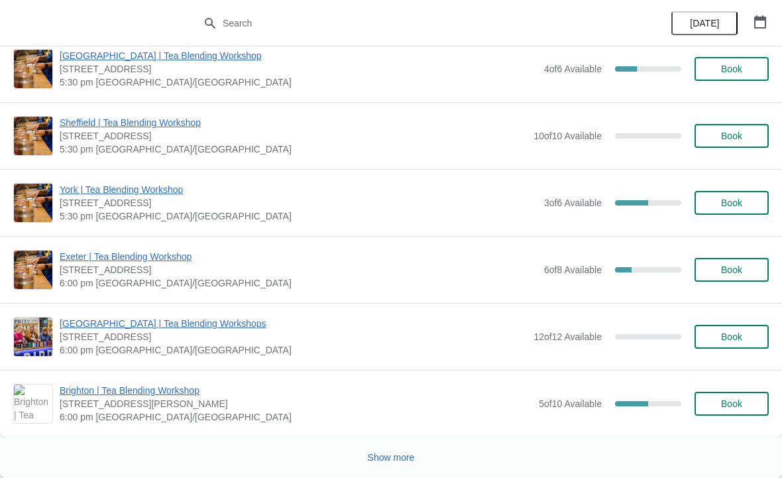
scroll to position [2046, 0]
click at [402, 450] on button "Show more" at bounding box center [392, 457] width 58 height 24
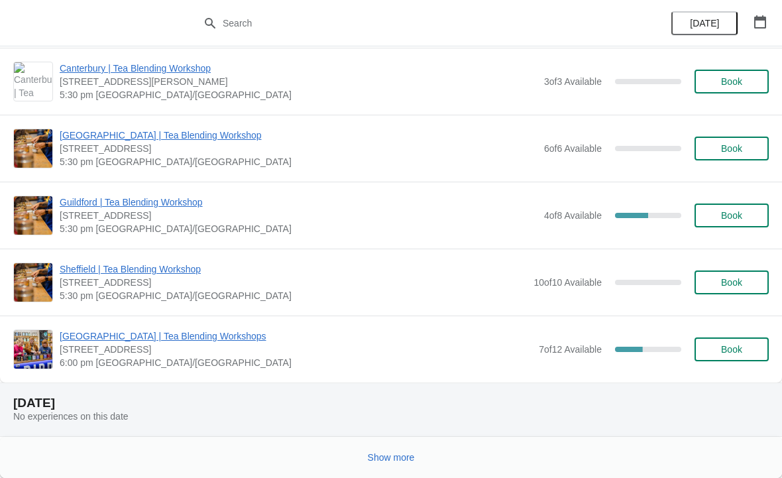
scroll to position [3644, 0]
click at [400, 463] on span "Show more" at bounding box center [391, 457] width 47 height 11
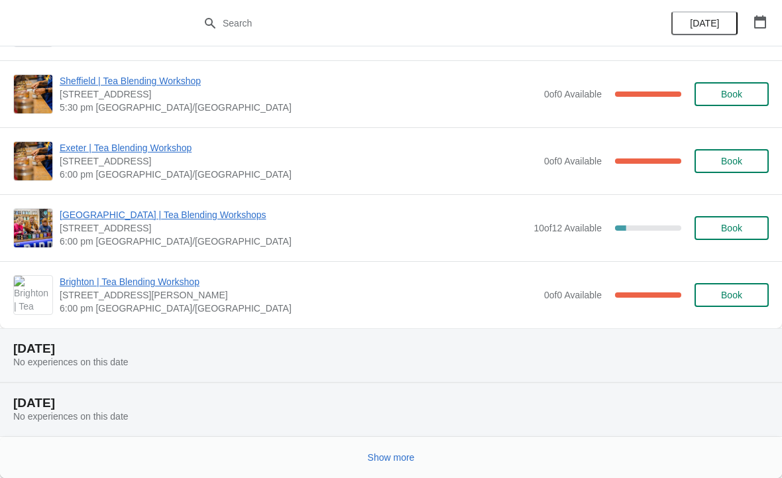
scroll to position [4922, 0]
click at [410, 453] on span "Show more" at bounding box center [391, 457] width 47 height 11
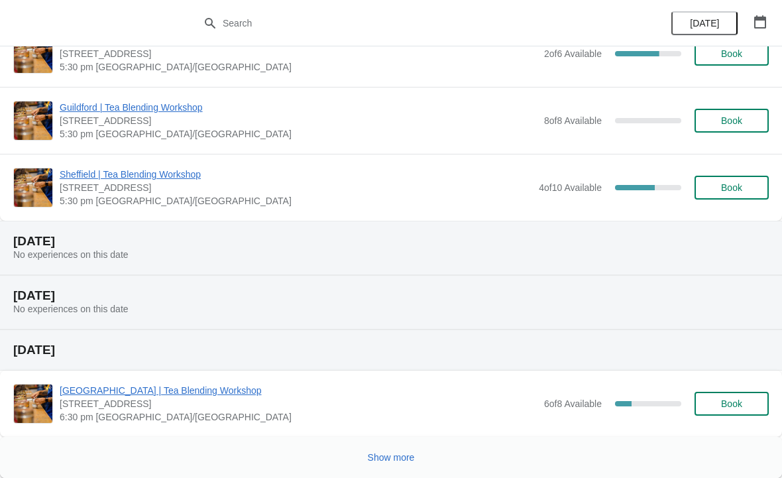
scroll to position [6840, 0]
click at [396, 433] on div "[GEOGRAPHIC_DATA] | Tea Blending Workshop [STREET_ADDRESS] 6:30 pm [GEOGRAPHIC_…" at bounding box center [391, 404] width 782 height 66
click at [389, 455] on span "Show more" at bounding box center [391, 457] width 47 height 11
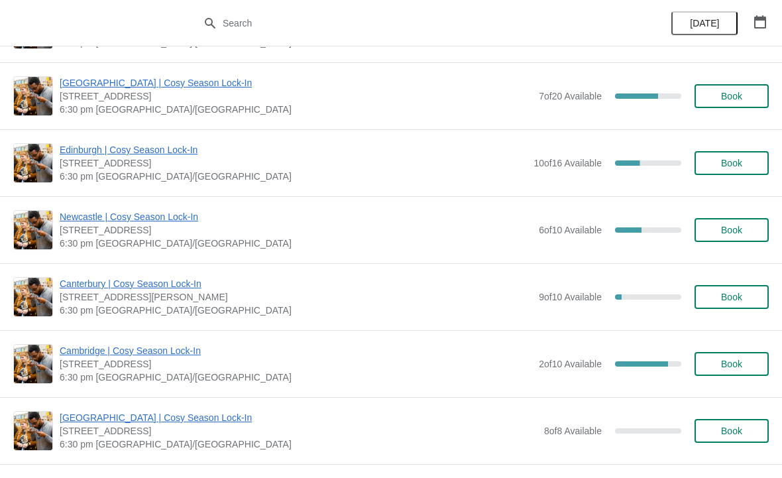
scroll to position [8191, 0]
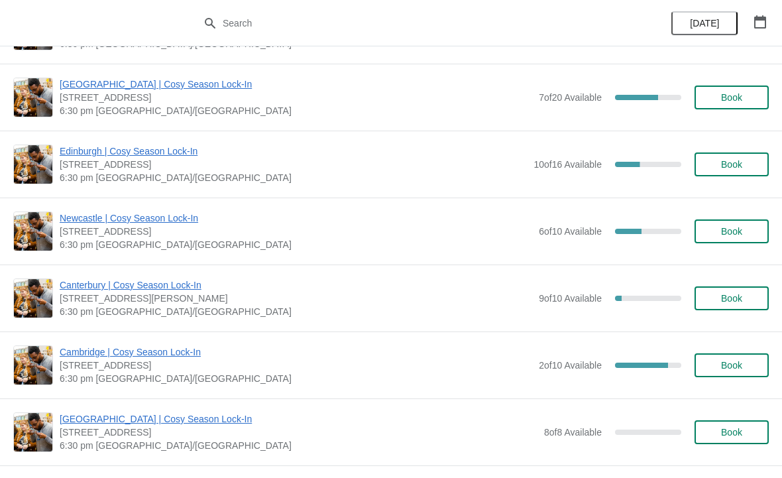
click at [726, 358] on button "Book" at bounding box center [732, 365] width 74 height 24
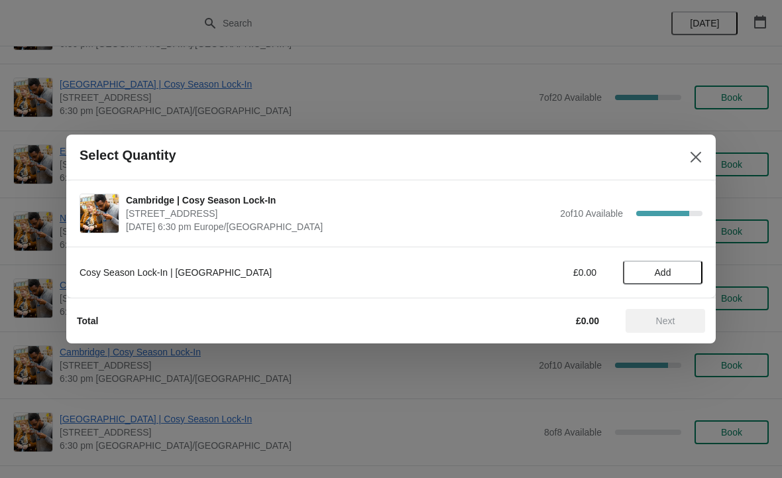
click at [658, 274] on span "Add" at bounding box center [663, 272] width 17 height 11
click at [683, 273] on icon at bounding box center [686, 273] width 14 height 14
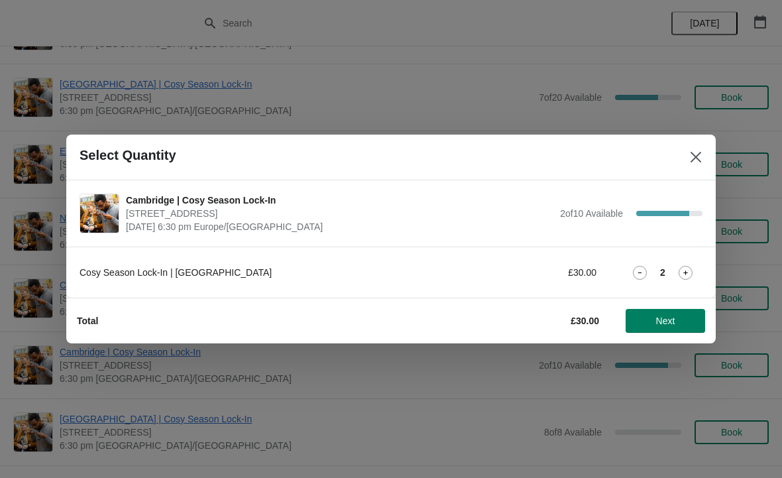
click at [669, 317] on span "Next" at bounding box center [665, 321] width 19 height 11
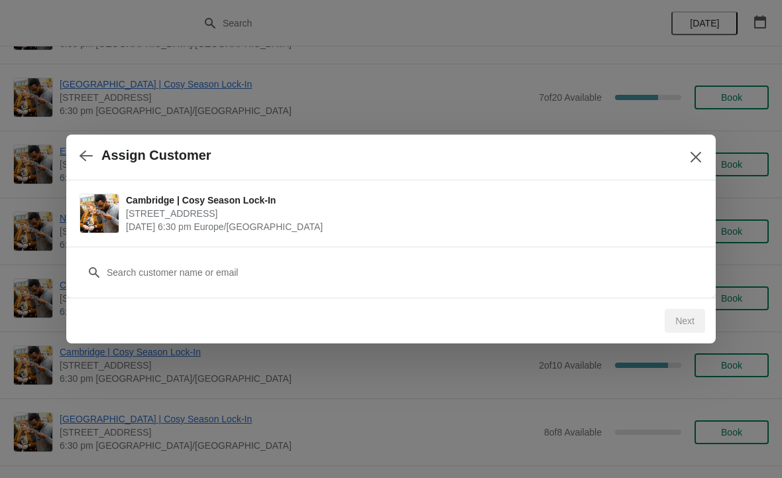
click at [314, 257] on div "Customer" at bounding box center [391, 265] width 623 height 37
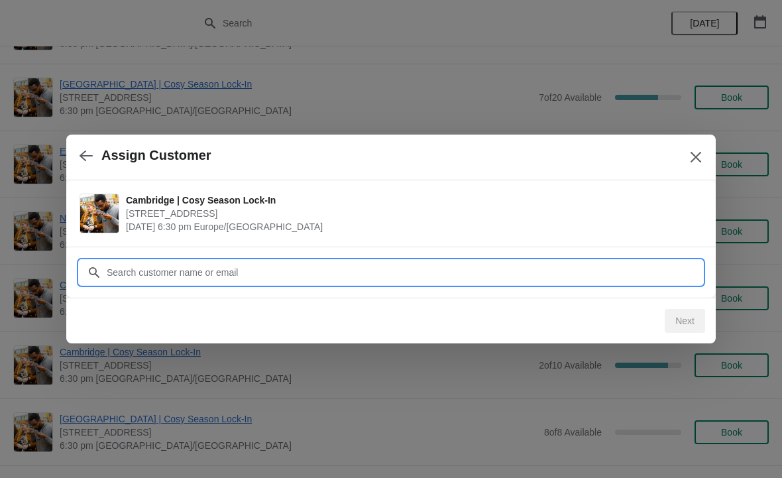
click at [257, 276] on input "Customer" at bounding box center [404, 272] width 597 height 24
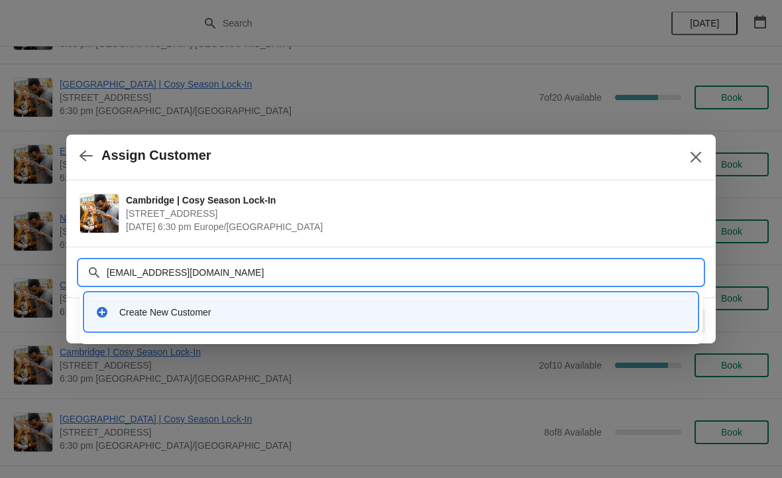
type input "[EMAIL_ADDRESS][DOMAIN_NAME]"
click at [203, 316] on div "Create New Customer" at bounding box center [402, 312] width 567 height 13
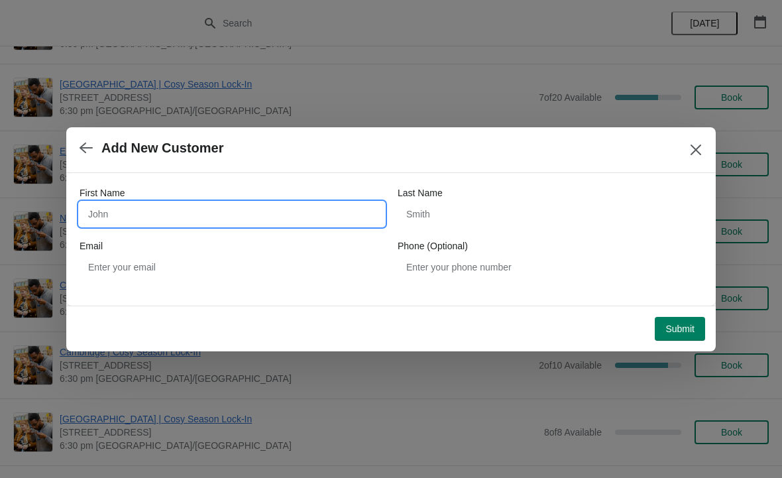
click at [286, 215] on input "First Name" at bounding box center [232, 214] width 305 height 24
type input "[PERSON_NAME]"
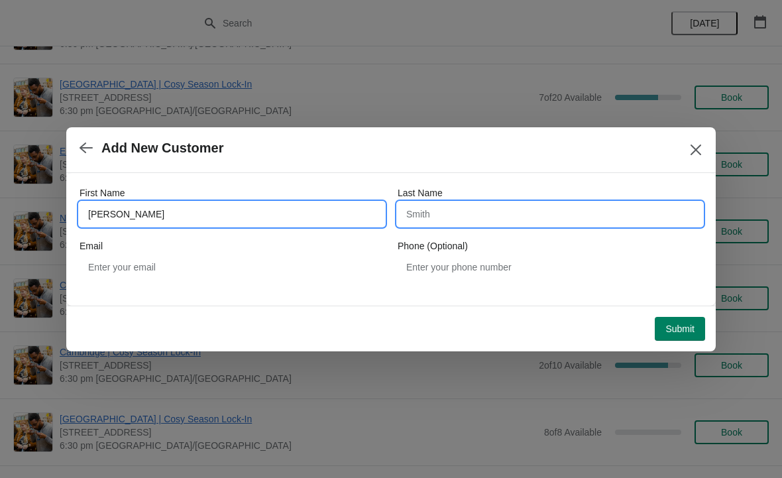
click at [529, 211] on input "Last Name" at bounding box center [550, 214] width 305 height 24
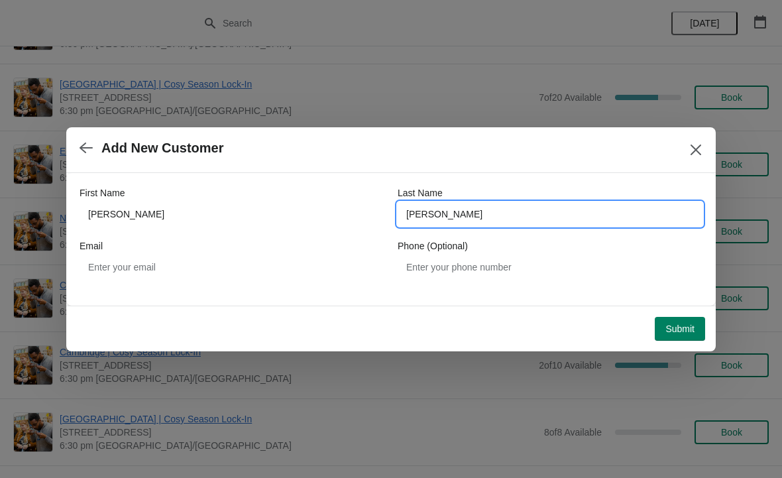
type input "[PERSON_NAME]"
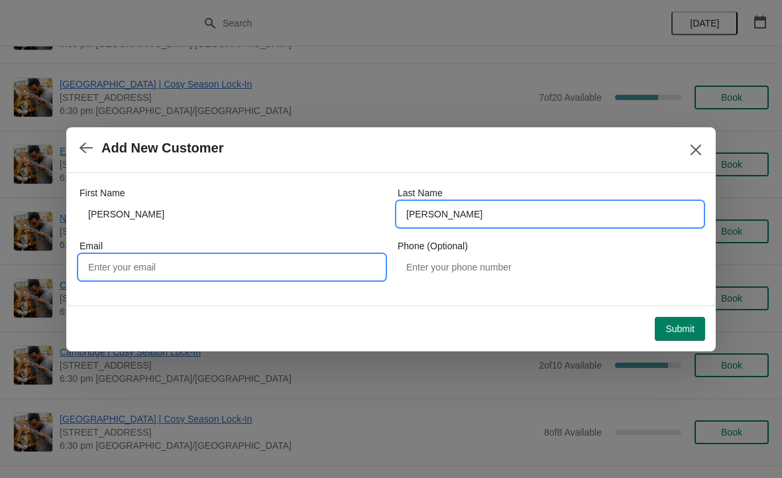
click at [223, 263] on input "Email" at bounding box center [232, 267] width 305 height 24
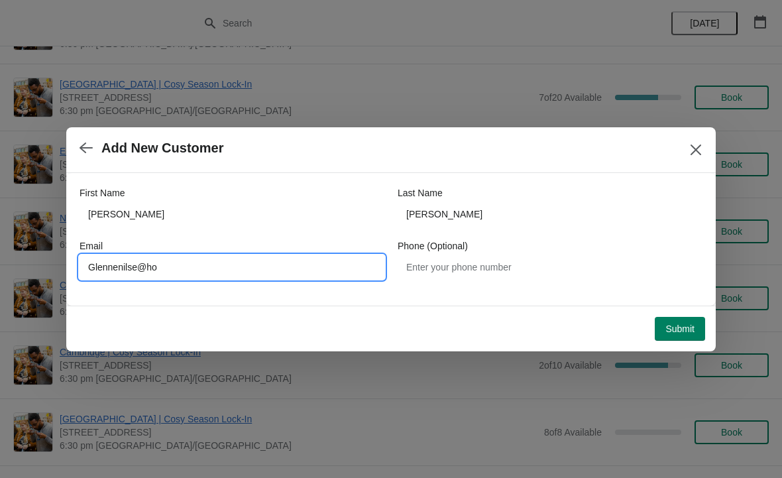
type input "Glennenilse@ho"
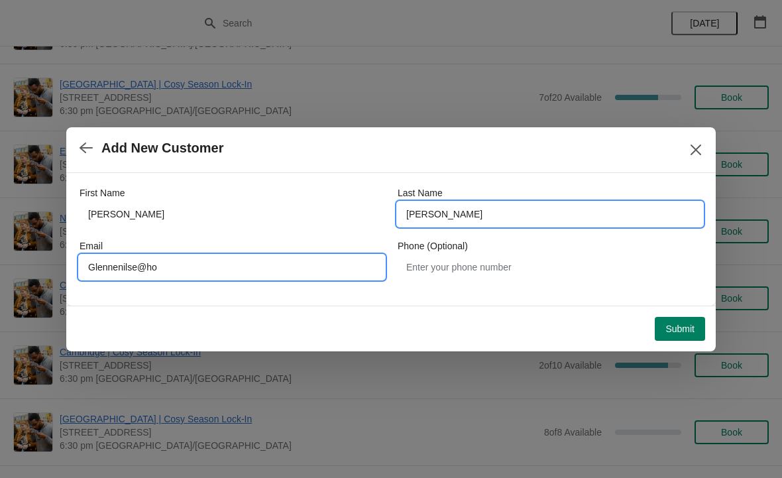
click at [500, 217] on input "[PERSON_NAME]" at bounding box center [550, 214] width 305 height 24
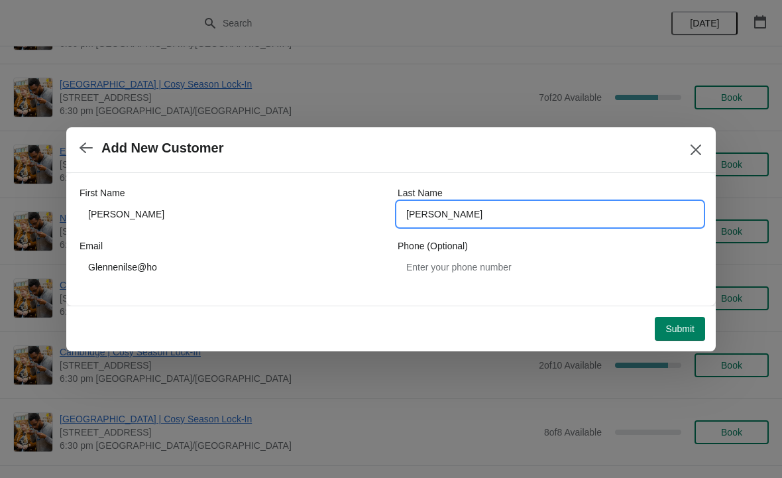
type input "[PERSON_NAME]"
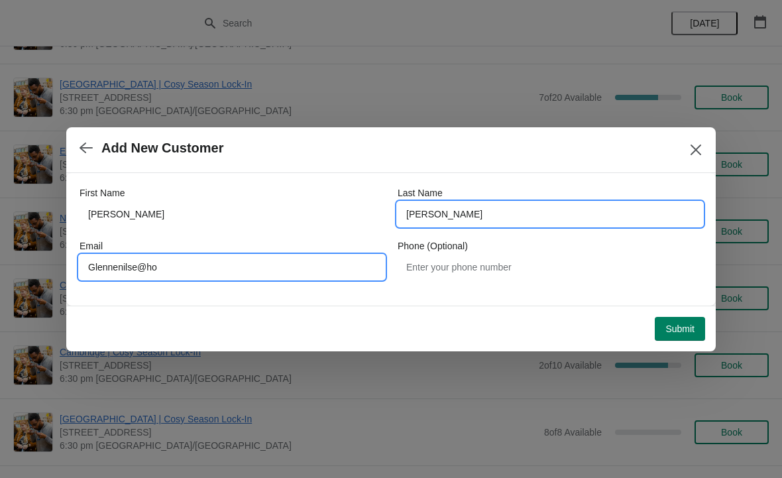
click at [190, 266] on input "Glennenilse@ho" at bounding box center [232, 267] width 305 height 24
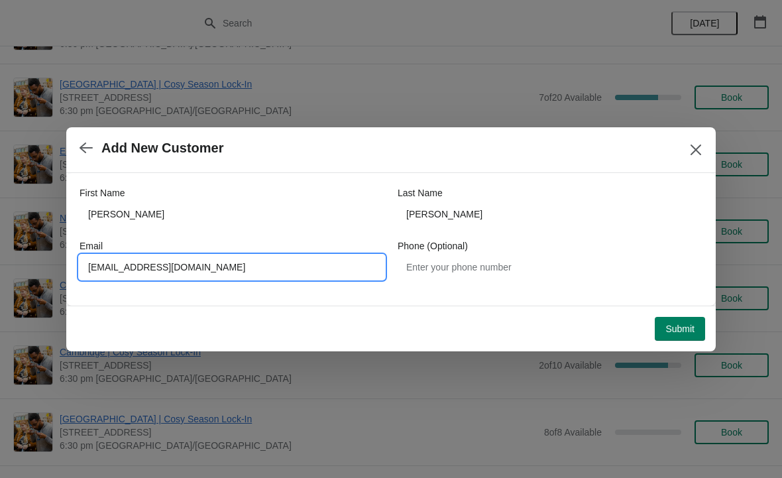
type input "[EMAIL_ADDRESS][DOMAIN_NAME]"
click at [674, 323] on span "Submit" at bounding box center [679, 328] width 29 height 11
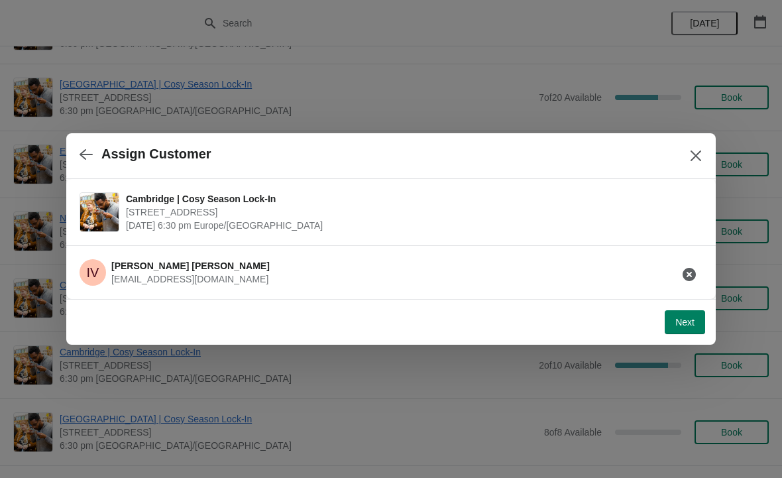
click at [688, 322] on span "Next" at bounding box center [684, 322] width 19 height 11
select select "No"
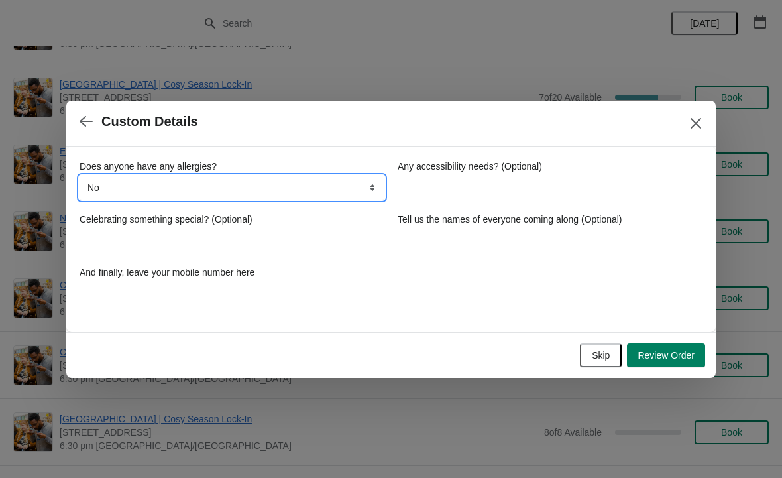
click at [367, 191] on select "No Yes, nuts Yes, wheat Yes, other" at bounding box center [232, 188] width 305 height 24
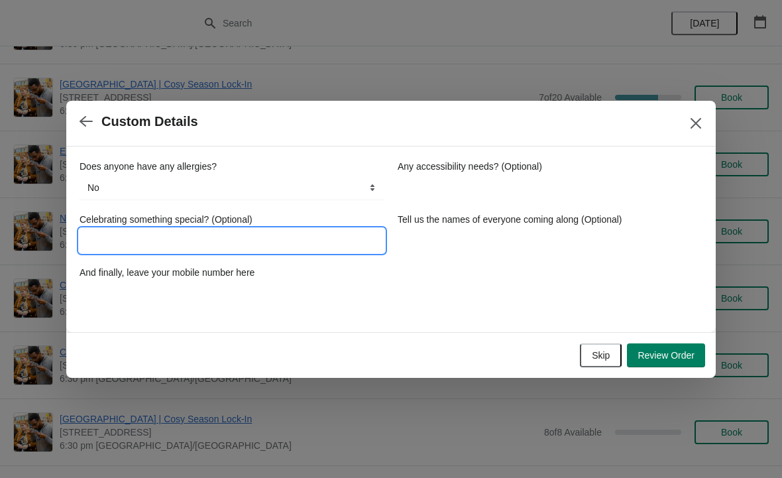
click at [334, 237] on input "Celebrating something special? (Optional)" at bounding box center [232, 241] width 305 height 24
type input "Birthday celebration"
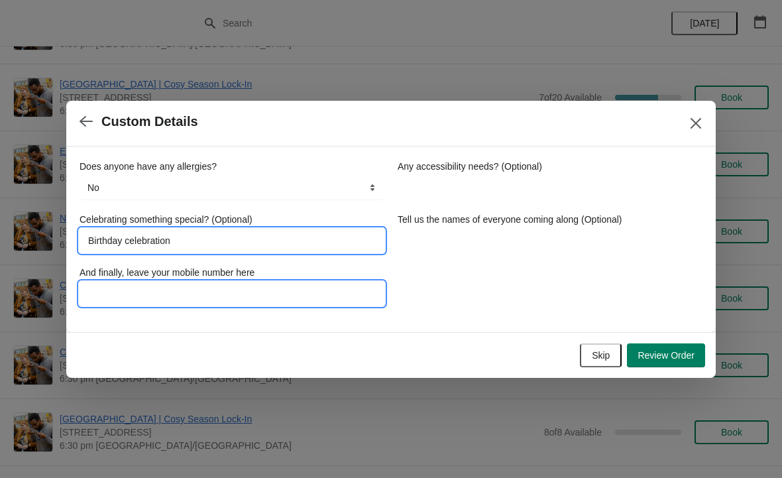
click at [317, 290] on input "And finally, leave your mobile number here" at bounding box center [232, 294] width 305 height 24
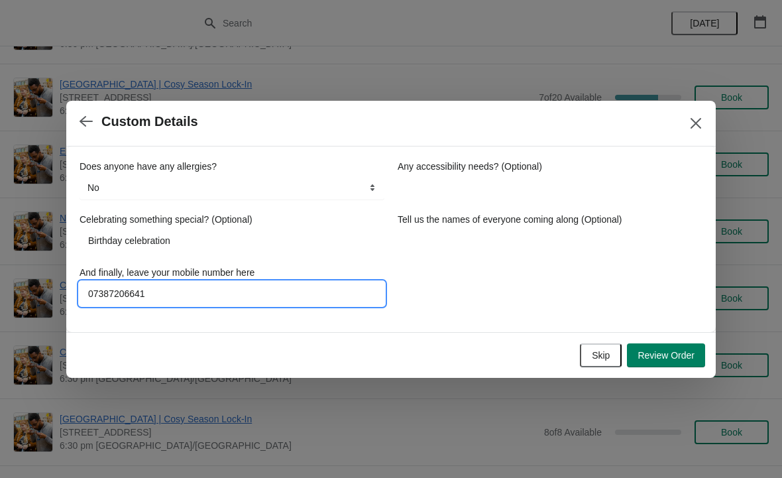
type input "07387206641"
click at [638, 169] on div "Any accessibility needs? (Optional)" at bounding box center [550, 166] width 305 height 13
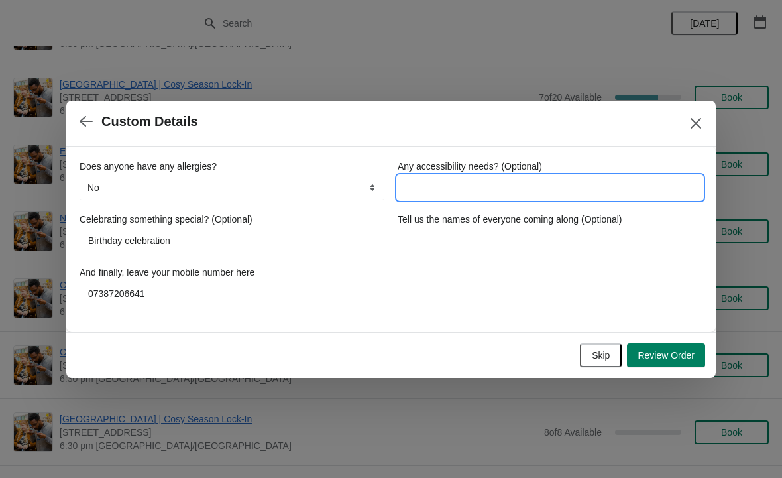
click at [463, 188] on input "Any accessibility needs? (Optional)" at bounding box center [550, 188] width 305 height 24
type input "No"
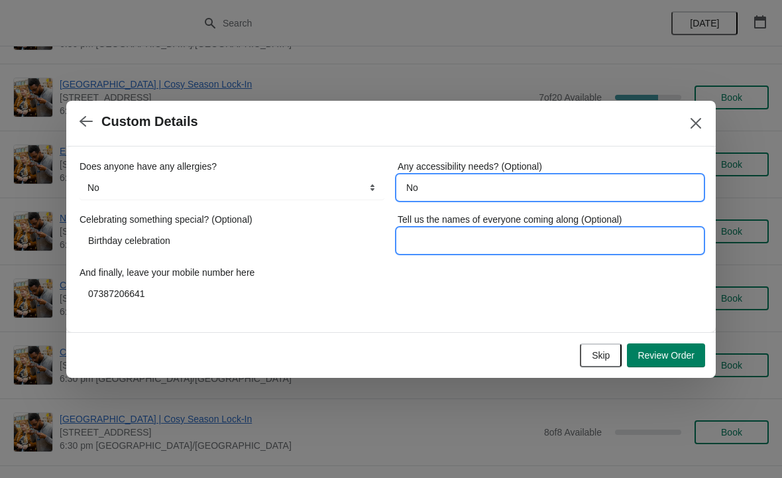
click at [461, 239] on input "Tell us the names of everyone coming along (Optional)" at bounding box center [550, 241] width 305 height 24
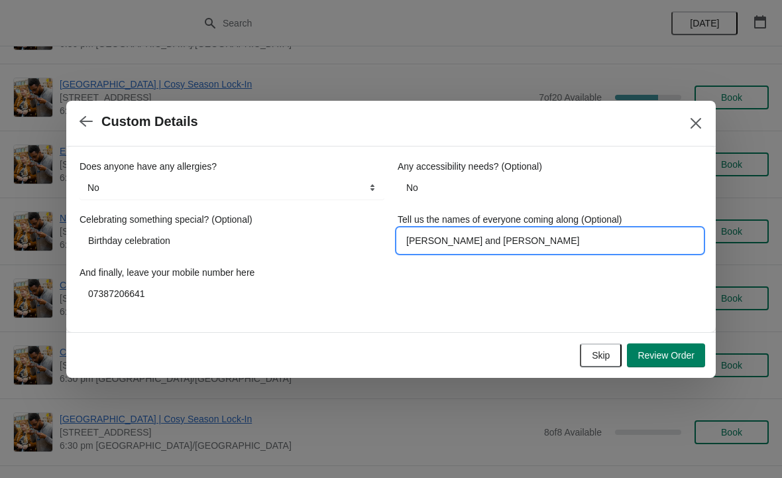
type input "[PERSON_NAME] and [PERSON_NAME]"
click at [665, 351] on span "Review Order" at bounding box center [666, 355] width 57 height 11
